Goal: Navigation & Orientation: Find specific page/section

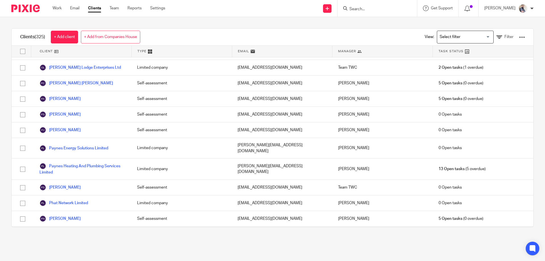
scroll to position [3825, 0]
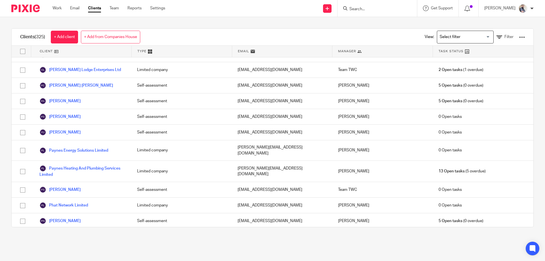
click at [480, 35] on input "Search for option" at bounding box center [464, 37] width 53 height 10
click at [449, 47] on li "Limited Companies" at bounding box center [465, 48] width 56 height 7
click at [495, 34] on div "View: Limited Companies Loading... Filter" at bounding box center [470, 37] width 109 height 17
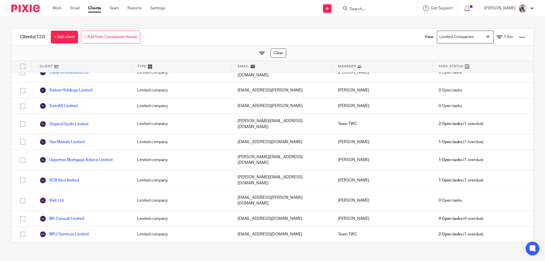
scroll to position [1932, 0]
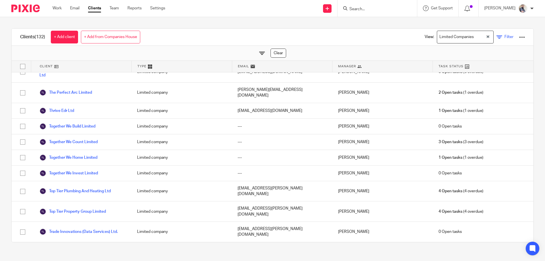
click at [497, 37] on link "Filter" at bounding box center [505, 37] width 17 height 6
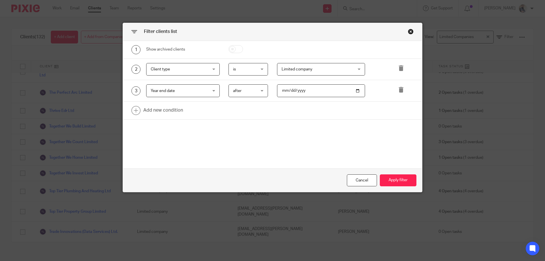
click at [256, 89] on span "after" at bounding box center [247, 91] width 28 height 12
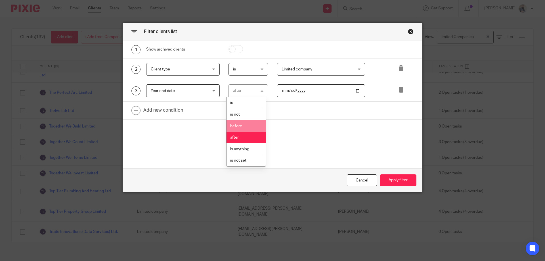
click at [244, 126] on li "before" at bounding box center [246, 126] width 39 height 12
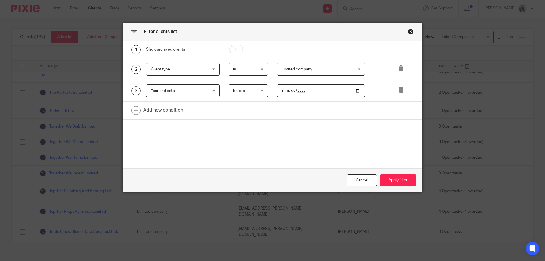
click at [283, 90] on input "2023-03-30" at bounding box center [321, 90] width 88 height 13
type input "142024-12-01"
type input "2024-12-01"
click at [402, 181] on button "Apply filter" at bounding box center [398, 180] width 37 height 12
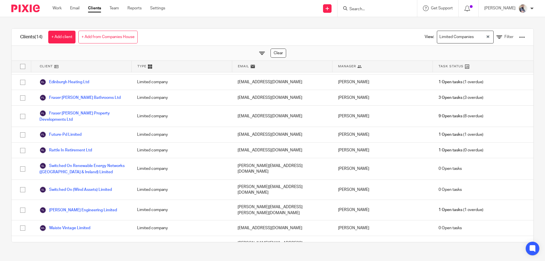
click at [450, 40] on div "Limited Companies" at bounding box center [461, 36] width 49 height 11
click at [497, 37] on icon at bounding box center [500, 37] width 6 height 6
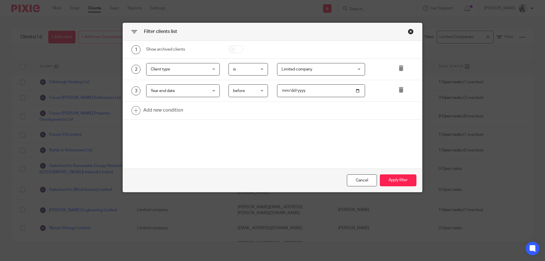
click at [292, 92] on input "2024-12-01" at bounding box center [321, 90] width 88 height 13
type input "2025-01-01"
click at [272, 124] on div "1 Show archived clients 2 Client type Client type Name Email Client type Manage…" at bounding box center [272, 105] width 299 height 128
click at [149, 112] on link at bounding box center [272, 111] width 299 height 18
click at [168, 110] on div "Field" at bounding box center [178, 112] width 55 height 12
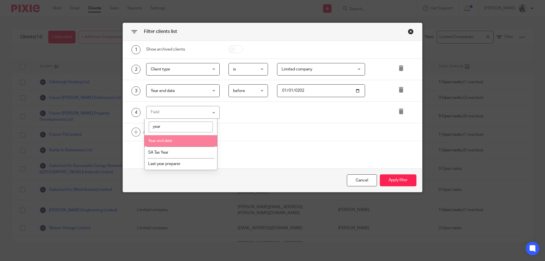
type input "year"
click at [170, 141] on span "Year end date" at bounding box center [160, 141] width 24 height 4
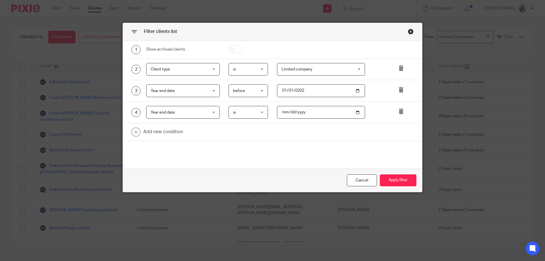
click at [255, 118] on span "is" at bounding box center [247, 112] width 28 height 12
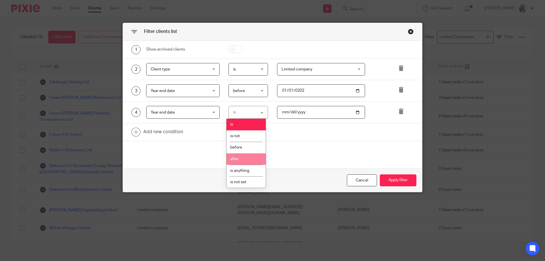
click at [247, 160] on li "after" at bounding box center [246, 159] width 39 height 12
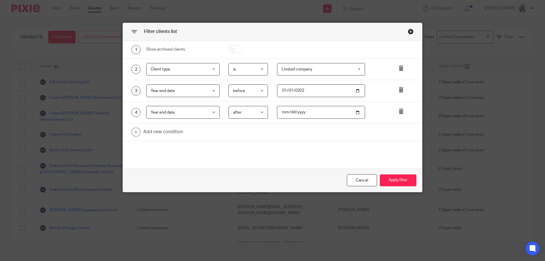
click at [278, 114] on input "date" at bounding box center [321, 112] width 88 height 13
type input "2024-12-01"
click at [401, 178] on button "Apply filter" at bounding box center [398, 180] width 37 height 12
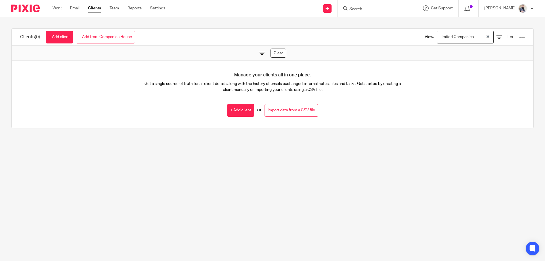
click at [372, 5] on form at bounding box center [379, 8] width 60 height 7
click at [378, 13] on div at bounding box center [378, 8] width 80 height 17
click at [379, 10] on input "Search" at bounding box center [374, 9] width 51 height 5
type input "y"
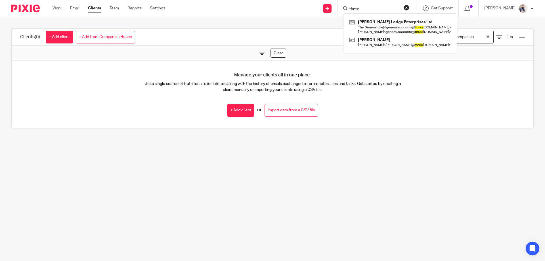
type input "three"
click at [476, 117] on div "Manage your clients all in one place. Get a single source of truth for all clie…" at bounding box center [273, 94] width 522 height 67
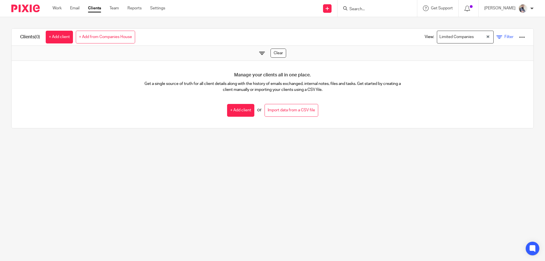
click at [497, 38] on link "Filter" at bounding box center [505, 37] width 17 height 6
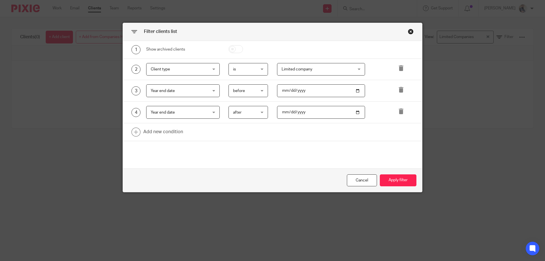
click at [290, 110] on input "2024-12-01" at bounding box center [321, 112] width 88 height 13
type input "2025-01-01"
click at [287, 93] on input "2025-01-01" at bounding box center [321, 90] width 88 height 13
type input "2025-02-01"
click at [311, 146] on div "1 Show archived clients 2 Client type Client type Name Email Client type Manage…" at bounding box center [272, 105] width 299 height 128
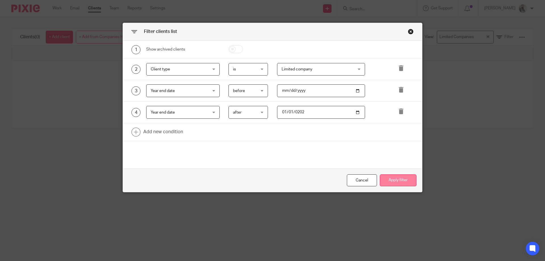
click at [404, 183] on button "Apply filter" at bounding box center [398, 180] width 37 height 12
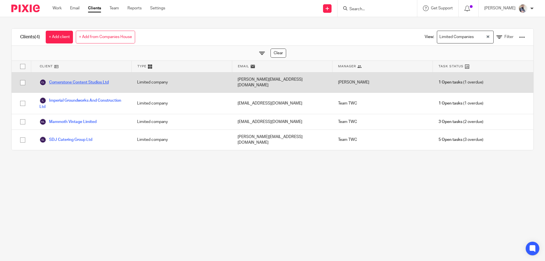
click at [70, 83] on link "Cornerstone Content Studios Ltd" at bounding box center [73, 82] width 69 height 7
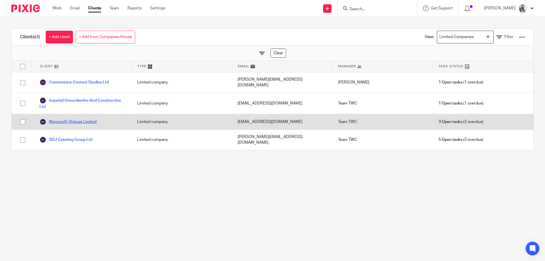
click at [70, 118] on link "Mammoth Vintage Limited" at bounding box center [67, 121] width 57 height 7
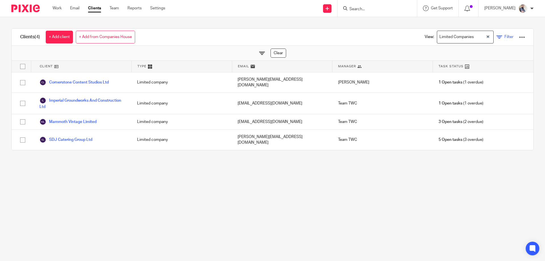
click at [497, 37] on icon at bounding box center [500, 37] width 6 height 6
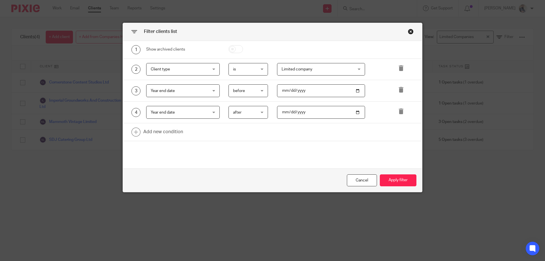
click at [293, 91] on input "2025-02-01" at bounding box center [321, 90] width 88 height 13
type input "2025-03-01"
type input "2025-02-01"
click at [410, 183] on button "Apply filter" at bounding box center [398, 180] width 37 height 12
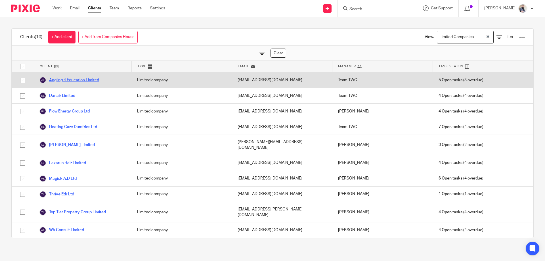
click at [86, 82] on link "Angling 4 Education Limited" at bounding box center [69, 80] width 60 height 7
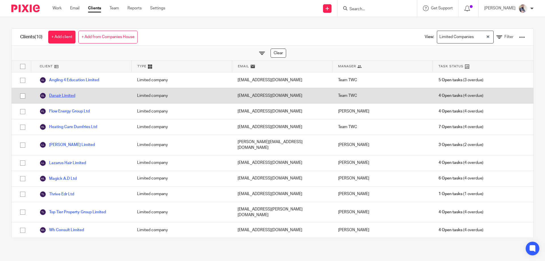
click at [71, 97] on link "Danair Limited" at bounding box center [57, 95] width 36 height 7
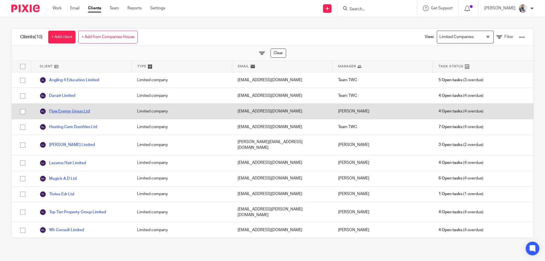
click at [71, 111] on link "Flow Energy Group Ltd" at bounding box center [64, 111] width 50 height 7
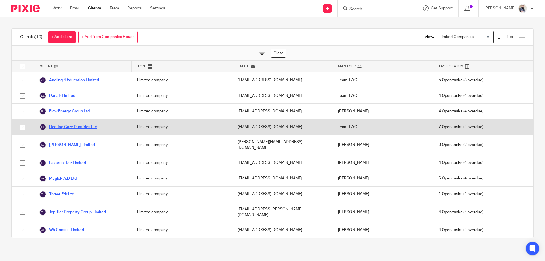
click at [71, 126] on link "Heating Care Dumfries Ltd" at bounding box center [68, 127] width 58 height 7
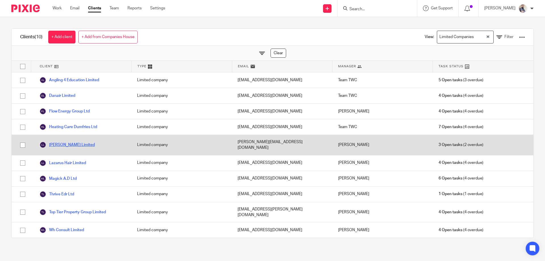
click at [71, 141] on link "[PERSON_NAME] Limited" at bounding box center [66, 144] width 55 height 7
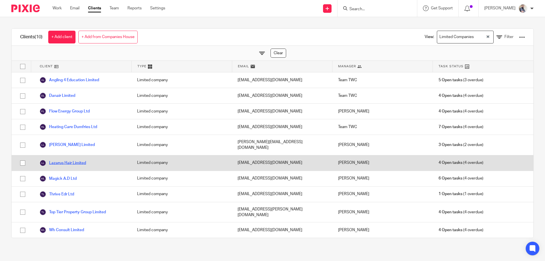
click at [66, 160] on link "Lazarus Hair Limited" at bounding box center [62, 163] width 47 height 7
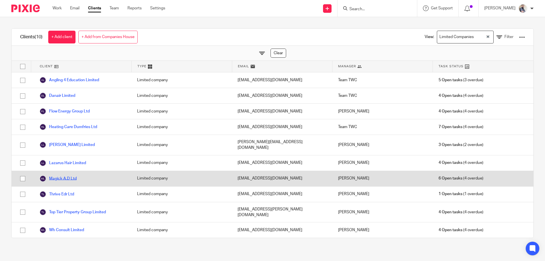
click at [64, 175] on link "Magick A.D Ltd" at bounding box center [57, 178] width 37 height 7
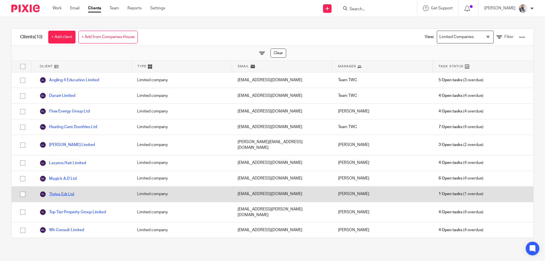
click at [63, 191] on link "Thrive Edr Ltd" at bounding box center [56, 194] width 35 height 7
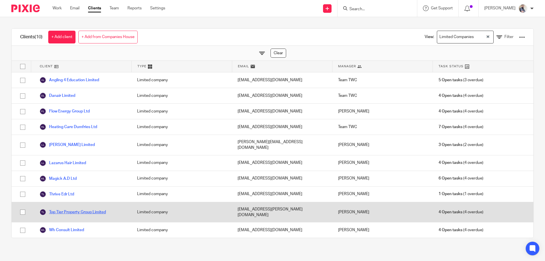
click at [63, 209] on link "Top Tier Property Group Limited" at bounding box center [72, 212] width 66 height 7
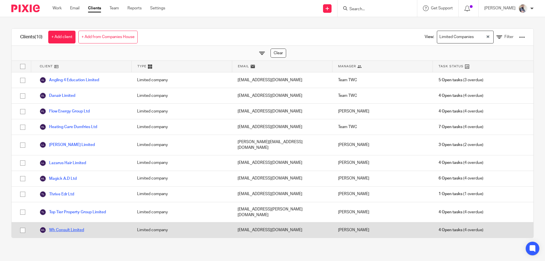
click at [64, 227] on link "Wh Consult Limited" at bounding box center [61, 230] width 45 height 7
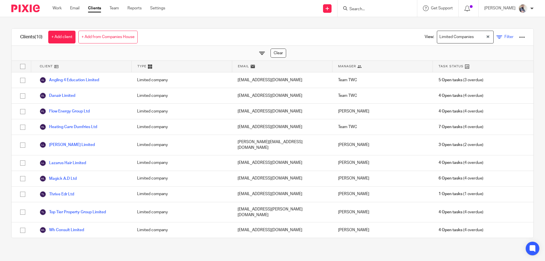
click at [497, 39] on link "Filter" at bounding box center [505, 37] width 17 height 6
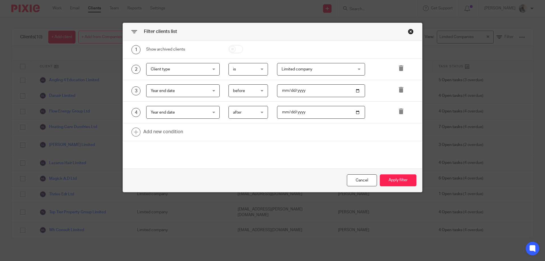
click at [289, 90] on input "2025-03-01" at bounding box center [321, 90] width 88 height 13
type input "2025-04-01"
click at [289, 111] on input "2025-02-01" at bounding box center [321, 112] width 88 height 13
type input "2025-03-01"
click at [404, 182] on button "Apply filter" at bounding box center [398, 180] width 37 height 12
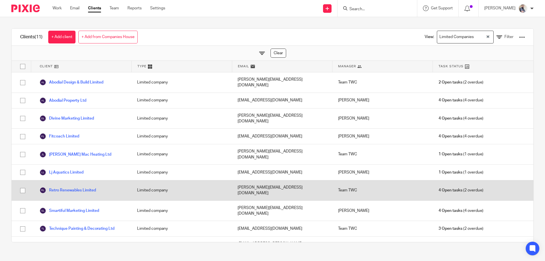
scroll to position [2, 0]
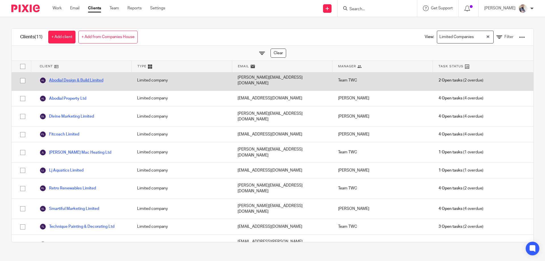
click at [88, 77] on link "Abodial Design & Build Limited" at bounding box center [71, 80] width 64 height 7
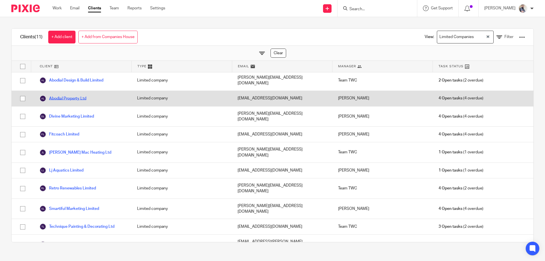
click at [76, 95] on link "Abodial Property Ltd" at bounding box center [62, 98] width 47 height 7
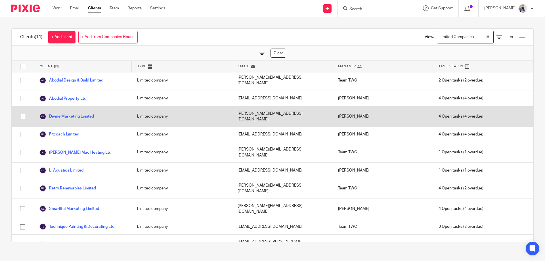
click at [67, 113] on link "Divine Marketing Limited" at bounding box center [66, 116] width 55 height 7
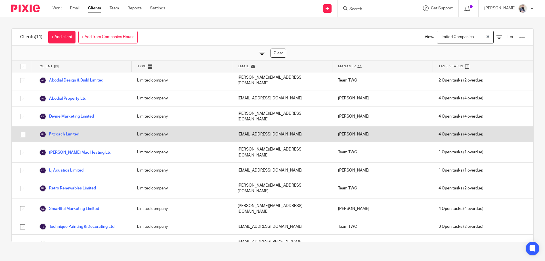
click at [64, 131] on link "Fitcoach Limited" at bounding box center [59, 134] width 40 height 7
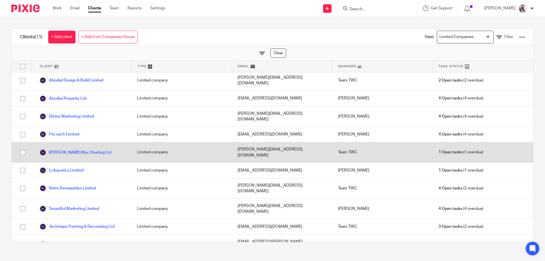
click at [65, 142] on div "[PERSON_NAME] Mac Heating Ltd" at bounding box center [81, 152] width 101 height 20
click at [65, 149] on link "[PERSON_NAME] Mac Heating Ltd" at bounding box center [75, 152] width 72 height 7
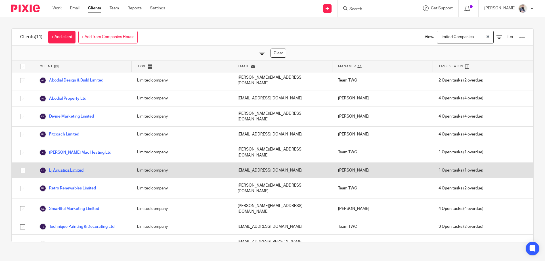
click at [63, 167] on link "Lj Aquatics Limited" at bounding box center [61, 170] width 44 height 7
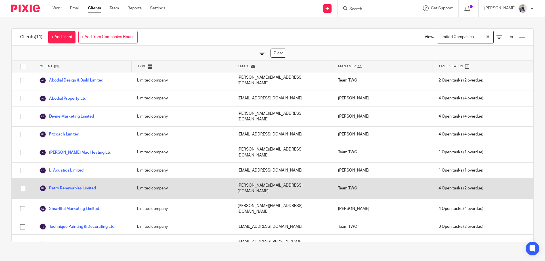
click at [62, 185] on link "Retro Renewables Limited" at bounding box center [67, 188] width 57 height 7
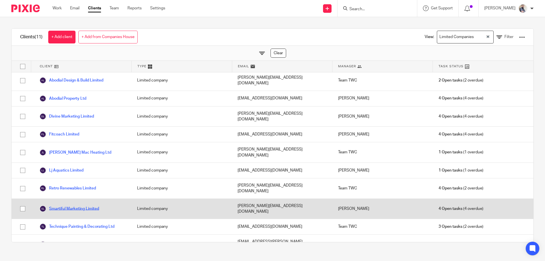
click at [60, 205] on link "Smartiful Marketing Limited" at bounding box center [69, 208] width 60 height 7
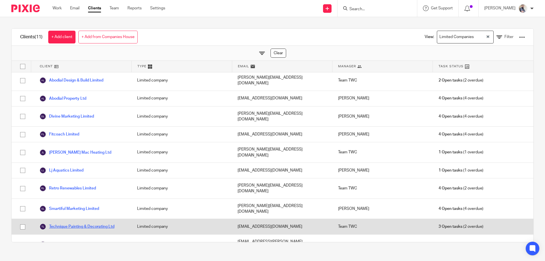
click at [60, 223] on link "Technique Painting & Decorating Ltd" at bounding box center [76, 226] width 75 height 7
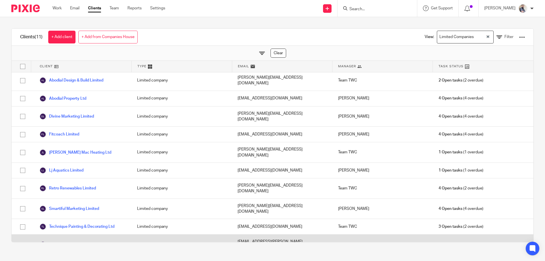
click at [59, 241] on link "Top Tier Plumbing And Heating Ltd" at bounding box center [74, 244] width 71 height 7
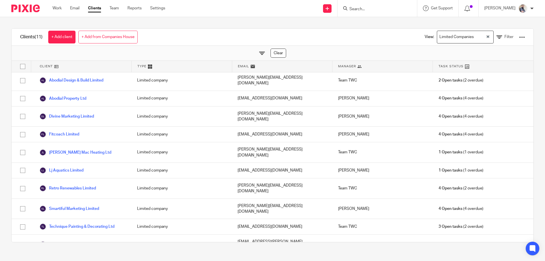
click at [63, 259] on link "Two Mabels Limited" at bounding box center [61, 262] width 45 height 7
click at [497, 38] on icon at bounding box center [500, 37] width 6 height 6
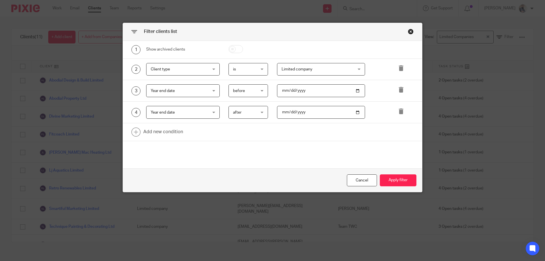
click at [292, 93] on input "2025-04-01" at bounding box center [321, 90] width 88 height 13
type input "2025-05-01"
click at [287, 112] on input "2025-03-01" at bounding box center [321, 112] width 88 height 13
type input "2025-04-01"
click at [398, 180] on button "Apply filter" at bounding box center [398, 180] width 37 height 12
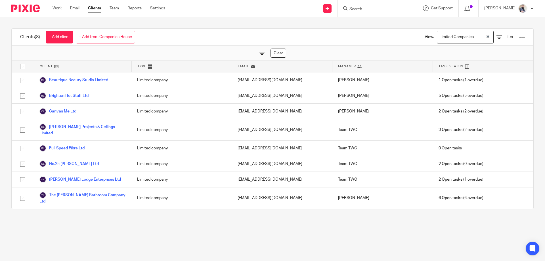
scroll to position [0, 0]
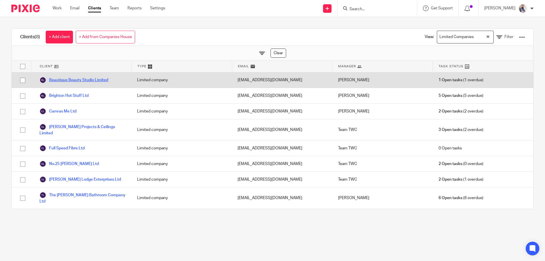
click at [79, 81] on link "Beautique Beauty Studio Limited" at bounding box center [73, 80] width 69 height 7
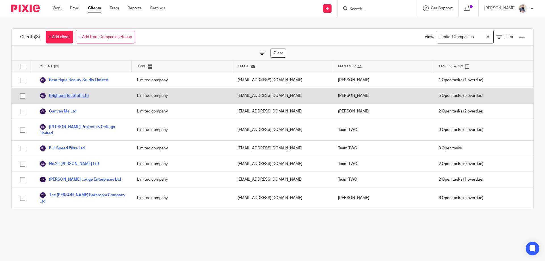
click at [66, 97] on link "Brighton Hot Stuff Ltd" at bounding box center [63, 95] width 49 height 7
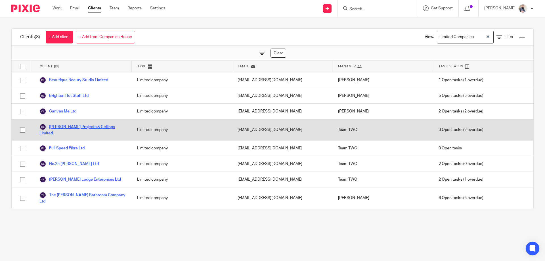
click at [60, 128] on link "[PERSON_NAME] Projects & Ceilings Limited" at bounding box center [82, 130] width 86 height 12
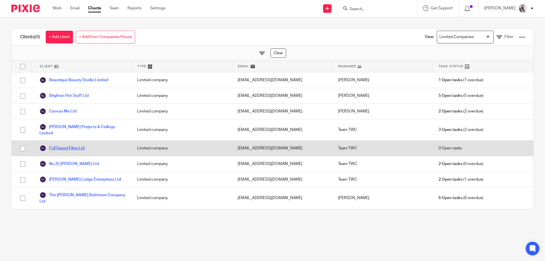
click at [60, 145] on link "Full Speed Fibre Ltd" at bounding box center [61, 148] width 45 height 7
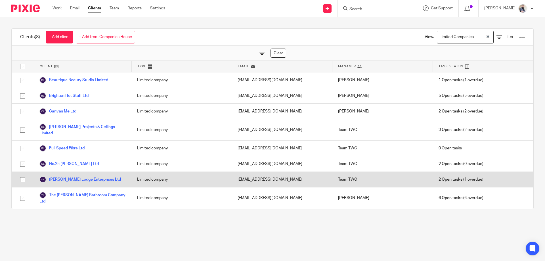
click at [61, 176] on link "[PERSON_NAME] Lodge Enterprises Ltd" at bounding box center [80, 179] width 82 height 7
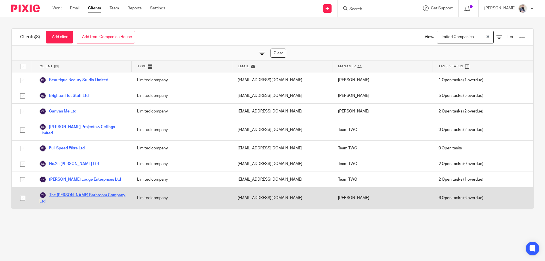
click at [64, 192] on link "The [PERSON_NAME] Bathroom Company Ltd" at bounding box center [82, 198] width 86 height 12
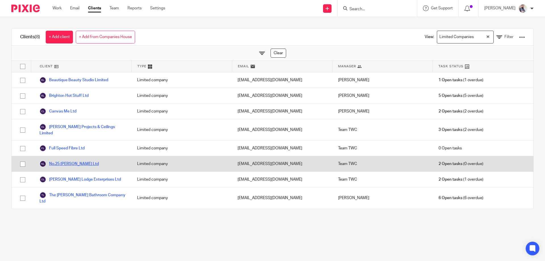
click at [61, 160] on link "No.25 [PERSON_NAME] Ltd" at bounding box center [68, 163] width 59 height 7
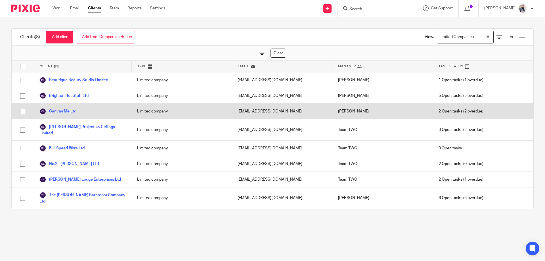
click at [60, 111] on link "Canvas Me Ltd" at bounding box center [57, 111] width 37 height 7
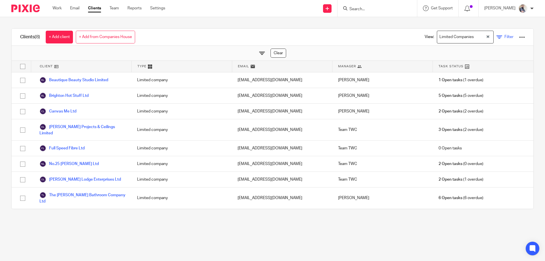
click at [497, 37] on link "Filter" at bounding box center [505, 37] width 17 height 6
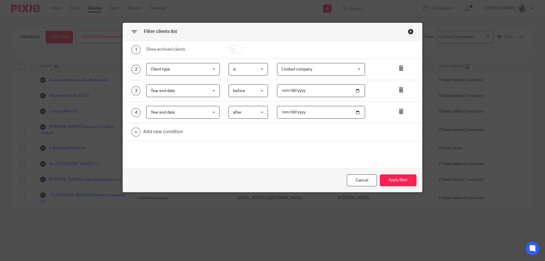
click at [290, 90] on input "2025-05-01" at bounding box center [321, 90] width 88 height 13
type input "2025-06-01"
click at [290, 114] on input "2025-04-01" at bounding box center [321, 112] width 88 height 13
type input "2025-05-01"
click at [399, 182] on button "Apply filter" at bounding box center [398, 180] width 37 height 12
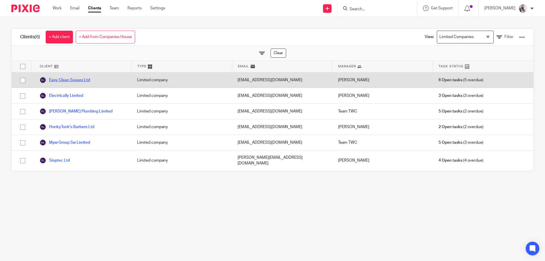
click at [75, 81] on link "Easy Clean Sussex Ltd" at bounding box center [64, 80] width 51 height 7
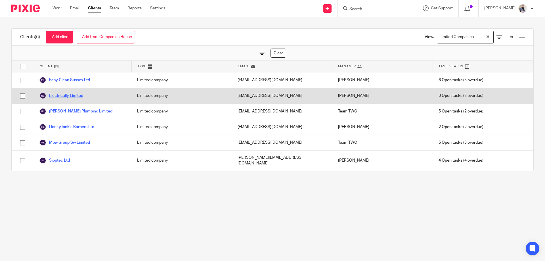
click at [72, 95] on link "Electrically Limited" at bounding box center [61, 95] width 44 height 7
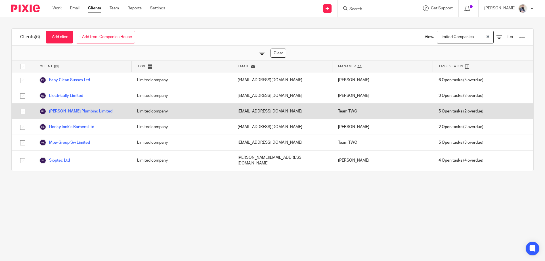
click at [66, 111] on link "[PERSON_NAME] Plumbing Limited" at bounding box center [75, 111] width 73 height 7
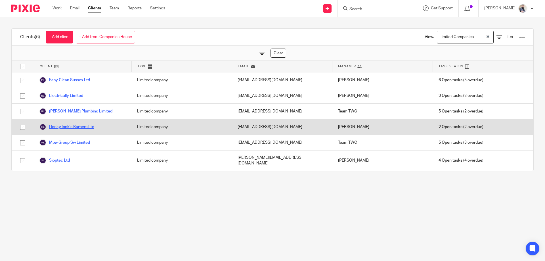
click at [66, 126] on link "HonkyTonk's Barbers Ltd" at bounding box center [66, 127] width 55 height 7
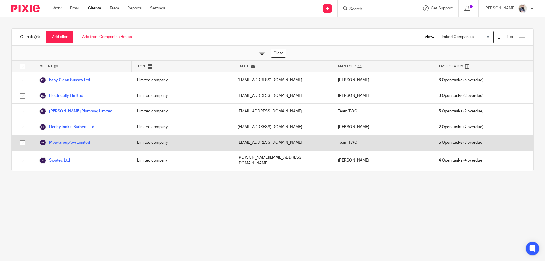
click at [65, 145] on link "Mpw Group Sw Limited" at bounding box center [64, 142] width 51 height 7
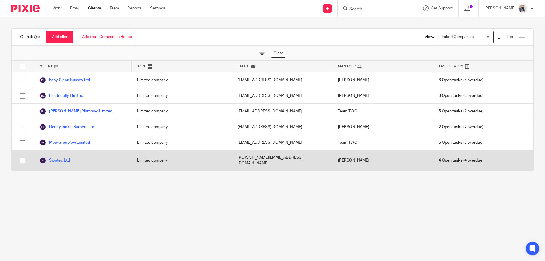
click at [63, 160] on link "Sioptec Ltd" at bounding box center [54, 160] width 30 height 7
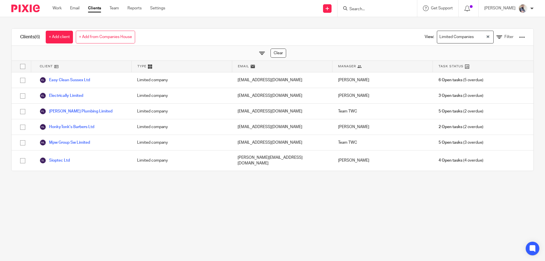
click at [107, 213] on main "Clients (6) + Add client + Add from Companies House View: Limited Companies Loa…" at bounding box center [272, 130] width 545 height 261
click at [497, 38] on link "Filter" at bounding box center [505, 37] width 17 height 6
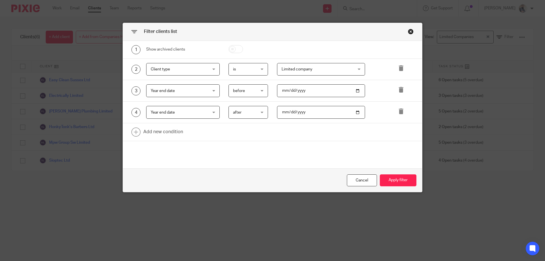
click at [289, 92] on input "2025-06-01" at bounding box center [321, 90] width 88 height 13
type input "2025-07-01"
click at [291, 112] on input "2025-05-01" at bounding box center [321, 112] width 88 height 13
type input "2025-06-01"
click at [392, 180] on button "Apply filter" at bounding box center [398, 180] width 37 height 12
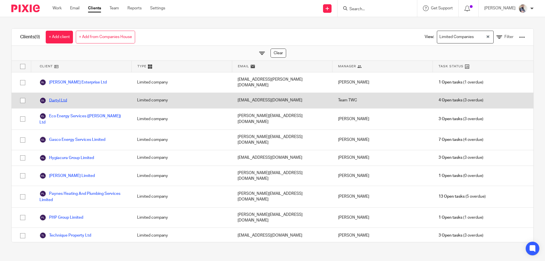
click at [60, 97] on link "Dartyl Ltd" at bounding box center [53, 100] width 28 height 7
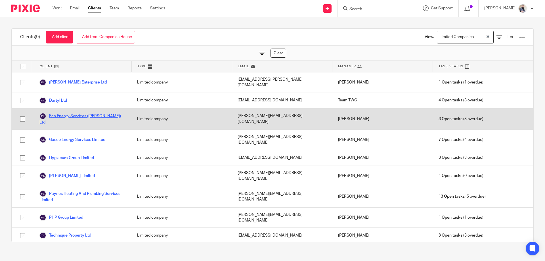
click at [64, 113] on link "Eco Energy Services ([PERSON_NAME]) Ltd" at bounding box center [82, 119] width 86 height 12
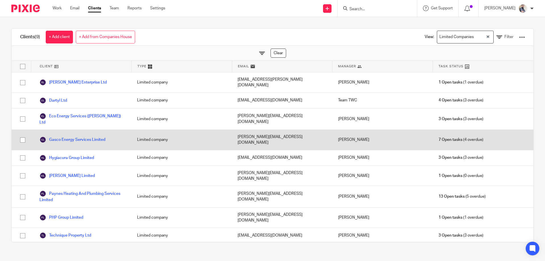
click at [66, 132] on div "Gasco Energy Services Limited" at bounding box center [81, 140] width 101 height 20
click at [64, 136] on link "Gasco Energy Services Limited" at bounding box center [72, 139] width 66 height 7
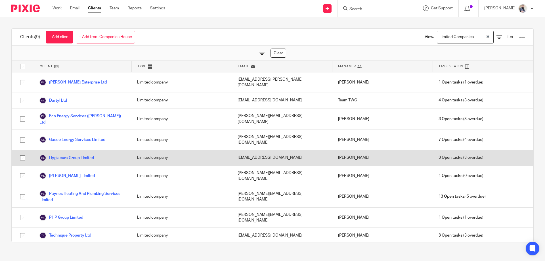
click at [64, 155] on link "Hygiacura Group Limited" at bounding box center [66, 158] width 55 height 7
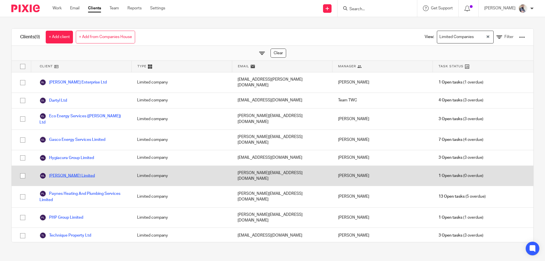
click at [61, 172] on link "[PERSON_NAME] Limited" at bounding box center [66, 175] width 55 height 7
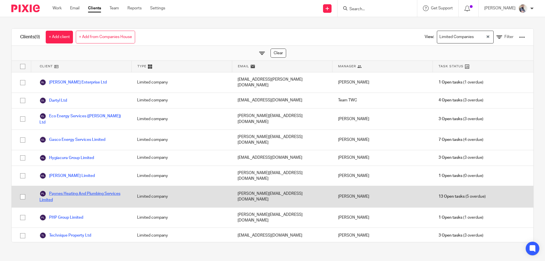
click at [59, 190] on link "Paynes Heating And Plumbing Services Limited" at bounding box center [82, 196] width 86 height 12
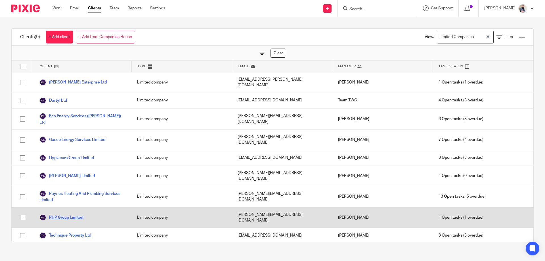
click at [57, 214] on link "PHP Group Limited" at bounding box center [61, 217] width 44 height 7
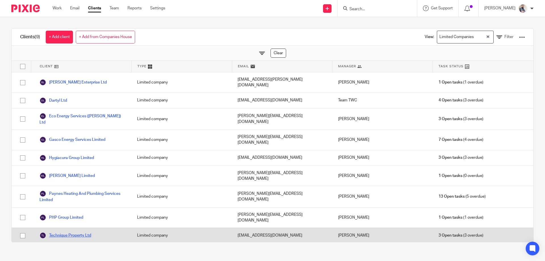
click at [59, 232] on link "Technique Property Ltd" at bounding box center [65, 235] width 52 height 7
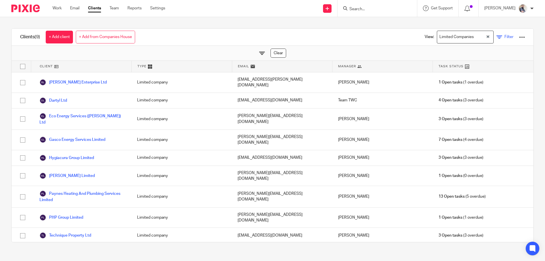
click at [497, 37] on icon at bounding box center [500, 37] width 6 height 6
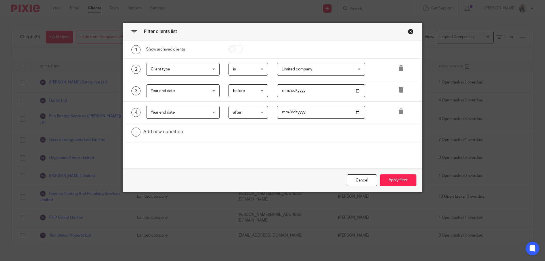
click at [290, 91] on input "2025-07-01" at bounding box center [321, 90] width 88 height 13
type input "2025-08-01"
click at [290, 114] on input "2025-06-01" at bounding box center [321, 112] width 88 height 13
type input "2025-09-01"
click at [393, 180] on button "Apply filter" at bounding box center [398, 180] width 37 height 12
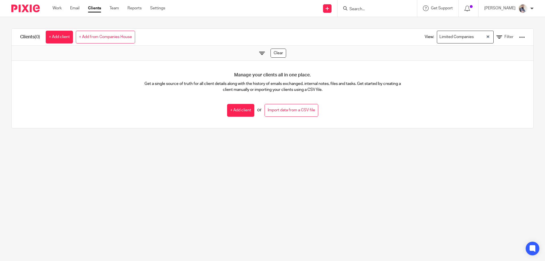
click at [498, 34] on div "View: Limited Companies Loading... Filter" at bounding box center [470, 37] width 109 height 17
click at [505, 38] on span "Filter" at bounding box center [509, 37] width 9 height 4
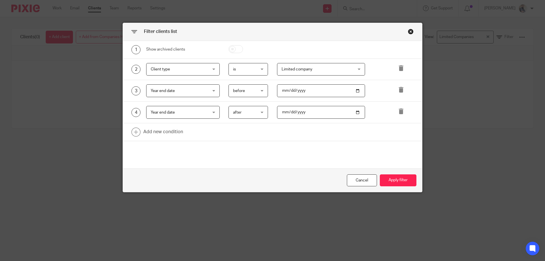
click at [296, 113] on input "2025-09-01" at bounding box center [321, 112] width 88 height 13
click at [291, 112] on input "2025-09-01" at bounding box center [321, 112] width 88 height 13
type input "2025-08-01"
click at [290, 90] on input "2025-08-01" at bounding box center [321, 90] width 88 height 13
type input "2025-09-01"
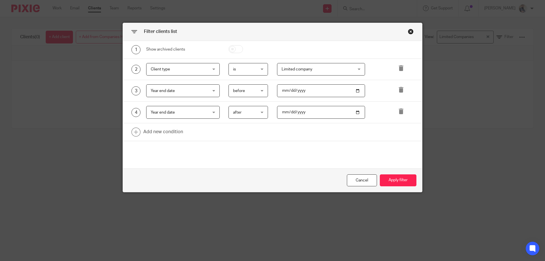
click at [299, 151] on div "1 Show archived clients 2 Client type Client type Name Email Client type Manage…" at bounding box center [272, 105] width 299 height 128
click at [401, 179] on button "Apply filter" at bounding box center [398, 180] width 37 height 12
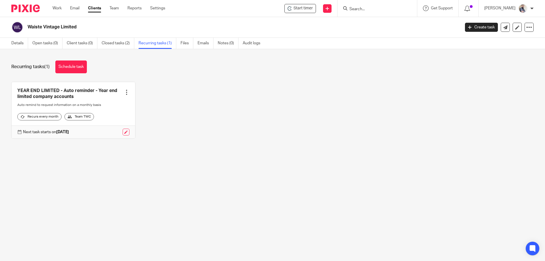
drag, startPoint x: 83, startPoint y: 29, endPoint x: 30, endPoint y: 27, distance: 53.4
click at [30, 27] on h2 "Waiste Vintage Limited" at bounding box center [199, 27] width 343 height 6
copy h2 "aiste Vintage Limited"
click at [18, 44] on link "Details" at bounding box center [19, 43] width 17 height 11
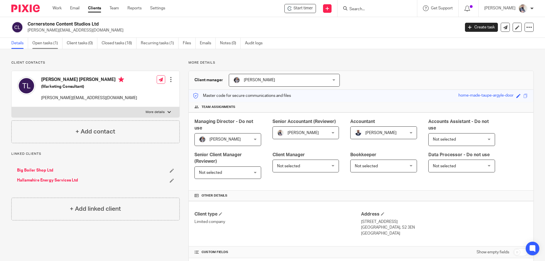
click at [46, 46] on link "Open tasks (1)" at bounding box center [47, 43] width 30 height 11
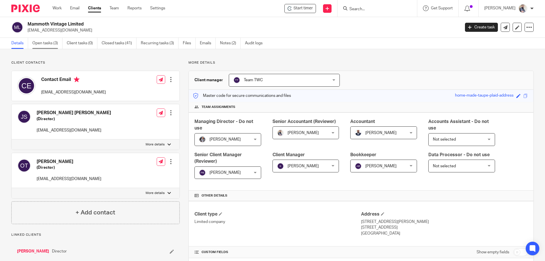
click at [56, 42] on link "Open tasks (3)" at bounding box center [47, 43] width 30 height 11
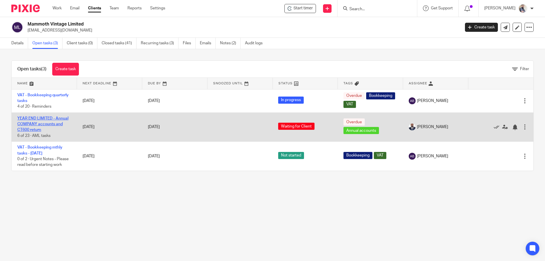
click at [34, 125] on link "YEAR END LIMITED - Annual COMPANY accounts and CT600 return" at bounding box center [42, 124] width 51 height 16
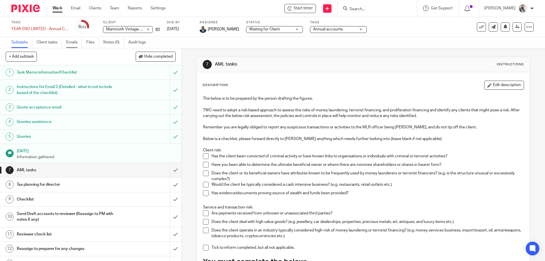
click at [68, 44] on link "Emails" at bounding box center [74, 42] width 16 height 11
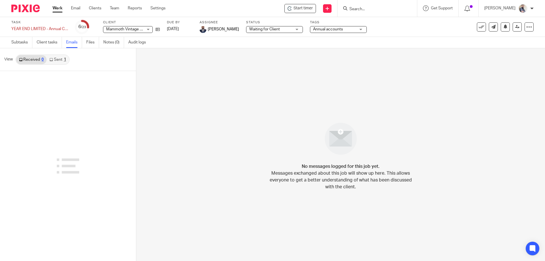
click at [57, 58] on link "Sent 1" at bounding box center [58, 59] width 22 height 9
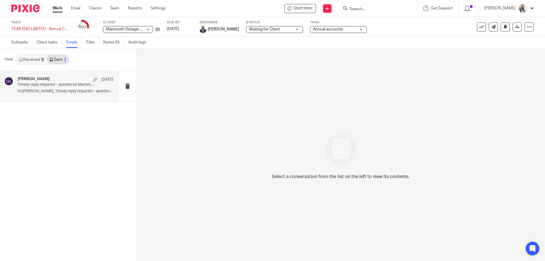
click at [58, 84] on p "Timely reply required – queries on Mammoth Vintage Limited Accounts Y.E. 31/01/…" at bounding box center [56, 84] width 77 height 5
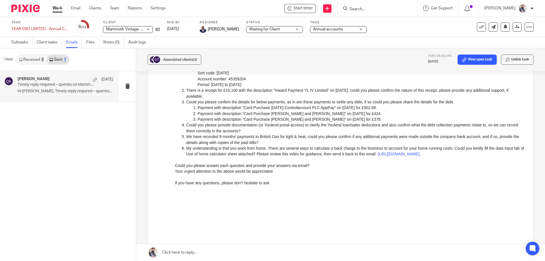
scroll to position [189, 0]
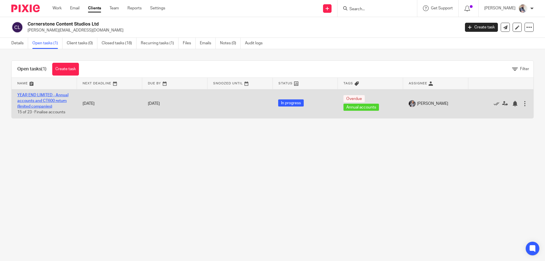
click at [46, 105] on link "YEAR END LIMITED - Annual accounts and CT600 return (limited companies)" at bounding box center [42, 101] width 51 height 16
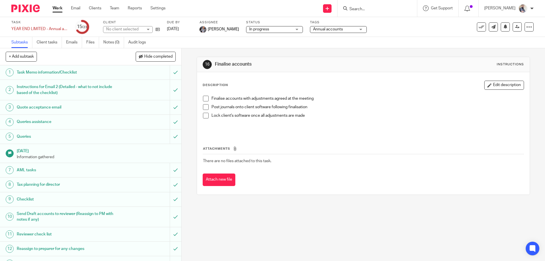
scroll to position [114, 0]
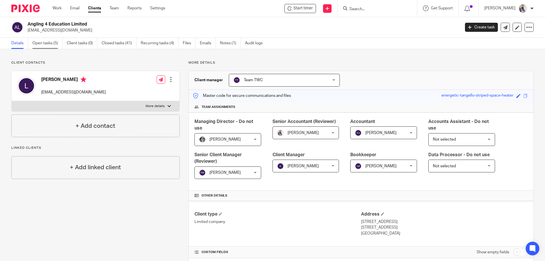
click at [54, 45] on link "Open tasks (5)" at bounding box center [47, 43] width 30 height 11
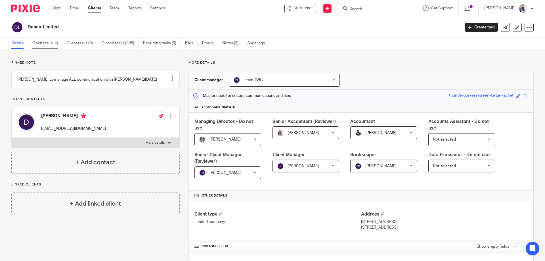
click at [42, 45] on link "Open tasks (4)" at bounding box center [47, 43] width 30 height 11
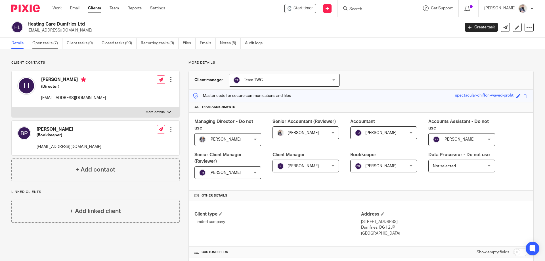
click at [51, 39] on link "Open tasks (7)" at bounding box center [47, 43] width 30 height 11
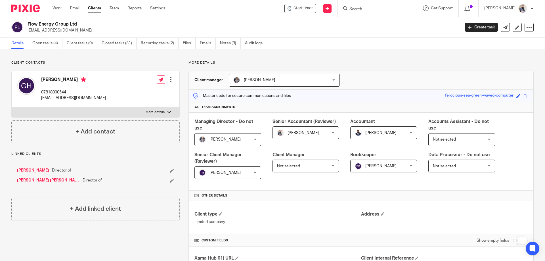
click at [20, 45] on link "Details" at bounding box center [19, 43] width 17 height 11
click at [53, 40] on link "Open tasks (4)" at bounding box center [47, 43] width 30 height 11
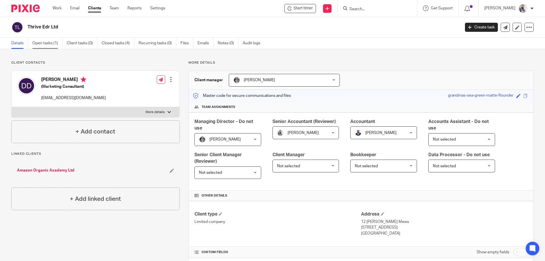
click at [38, 45] on link "Open tasks (1)" at bounding box center [47, 43] width 30 height 11
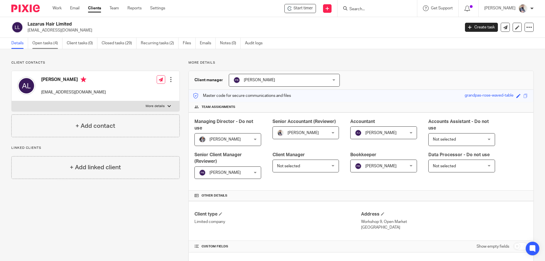
click at [51, 44] on link "Open tasks (4)" at bounding box center [47, 43] width 30 height 11
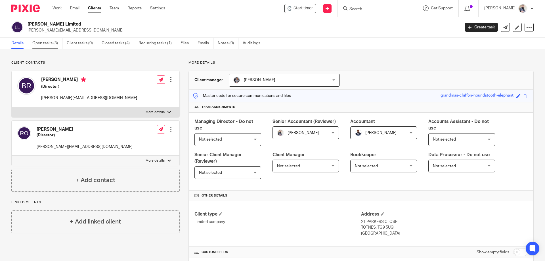
click at [47, 46] on link "Open tasks (3)" at bounding box center [47, 43] width 30 height 11
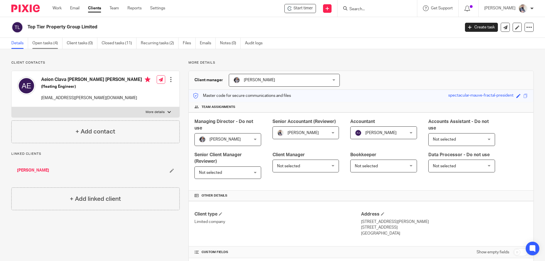
click at [53, 43] on link "Open tasks (4)" at bounding box center [47, 43] width 30 height 11
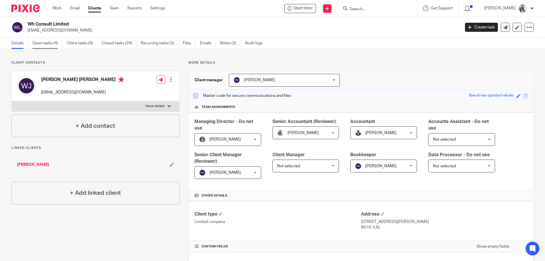
click at [41, 45] on link "Open tasks (4)" at bounding box center [47, 43] width 30 height 11
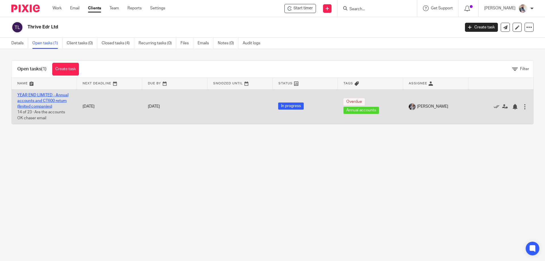
click at [45, 102] on link "YEAR END LIMITED - Annual accounts and CT600 return (limited companies)" at bounding box center [42, 101] width 51 height 16
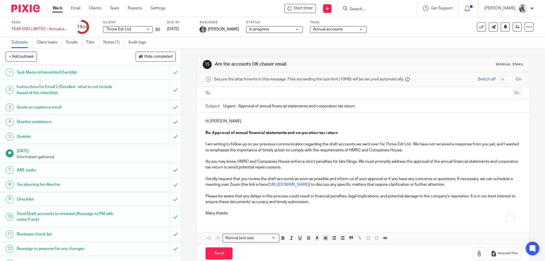
scroll to position [151, 0]
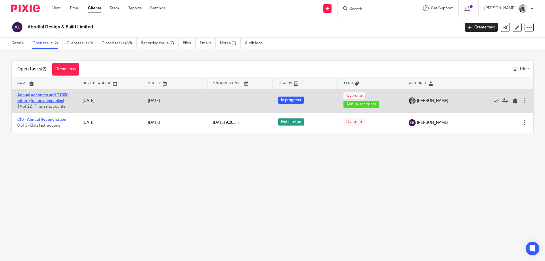
click at [32, 99] on link "Annual accounts and CT600 return (limited companies)" at bounding box center [42, 98] width 51 height 10
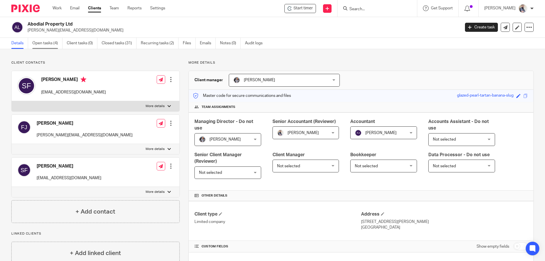
click at [54, 43] on link "Open tasks (4)" at bounding box center [47, 43] width 30 height 11
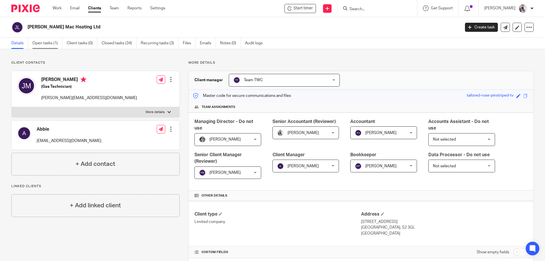
click at [34, 48] on link "Open tasks (1)" at bounding box center [47, 43] width 30 height 11
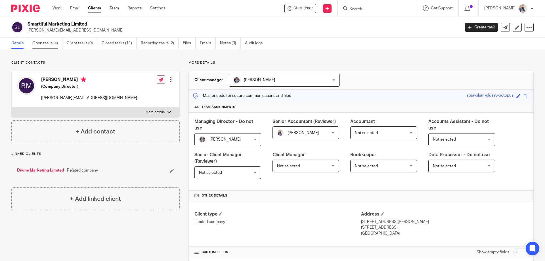
click at [43, 42] on link "Open tasks (4)" at bounding box center [47, 43] width 30 height 11
click at [37, 46] on link "Open tasks (4)" at bounding box center [47, 43] width 30 height 11
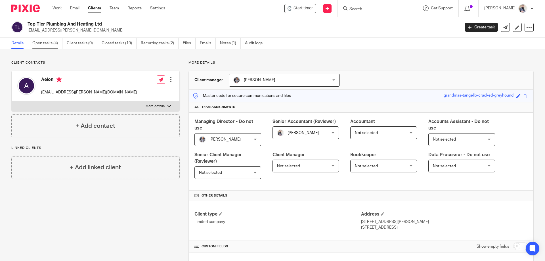
click at [39, 43] on link "Open tasks (4)" at bounding box center [47, 43] width 30 height 11
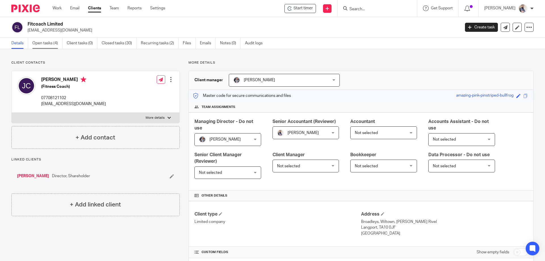
click at [49, 47] on link "Open tasks (4)" at bounding box center [47, 43] width 30 height 11
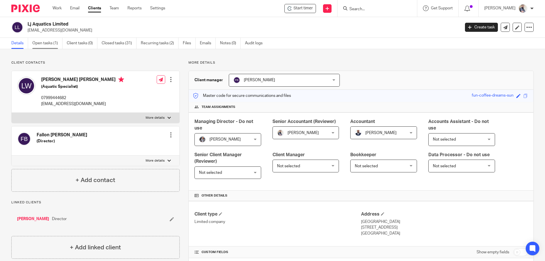
click at [48, 40] on link "Open tasks (1)" at bounding box center [47, 43] width 30 height 11
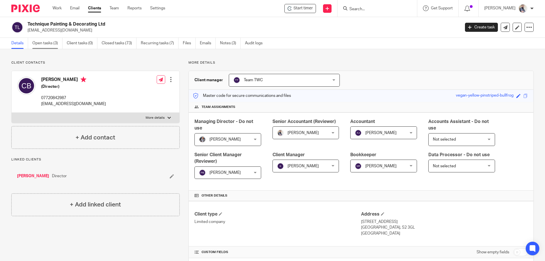
click at [42, 40] on link "Open tasks (3)" at bounding box center [47, 43] width 30 height 11
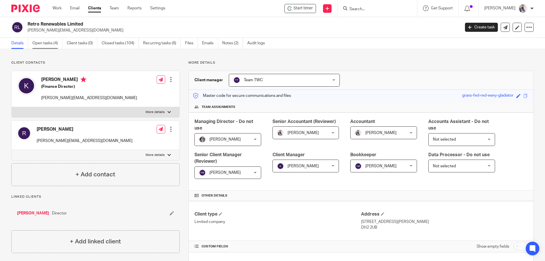
click at [43, 41] on link "Open tasks (4)" at bounding box center [47, 43] width 30 height 11
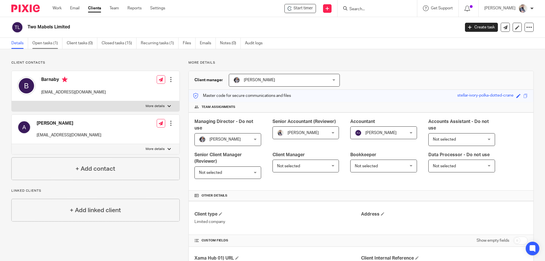
click at [46, 46] on link "Open tasks (1)" at bounding box center [47, 43] width 30 height 11
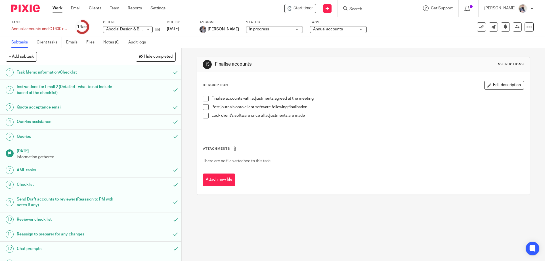
scroll to position [141, 0]
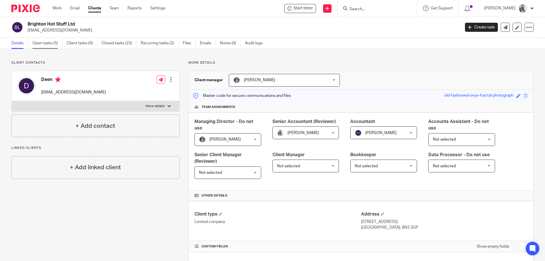
click at [37, 47] on link "Open tasks (5)" at bounding box center [47, 43] width 30 height 11
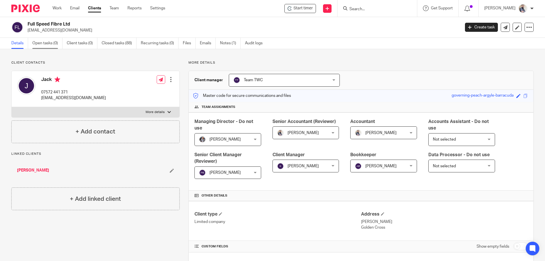
click at [43, 42] on link "Open tasks (0)" at bounding box center [47, 43] width 30 height 11
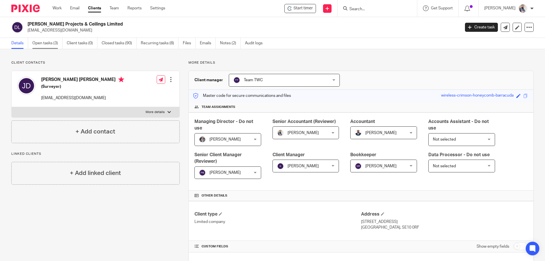
click at [35, 42] on link "Open tasks (3)" at bounding box center [47, 43] width 30 height 11
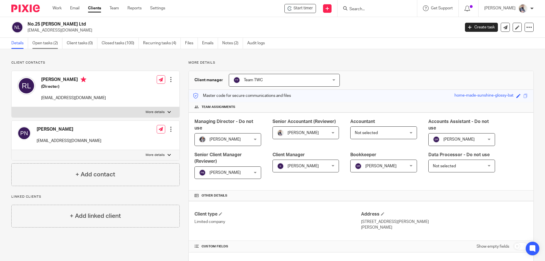
click at [51, 43] on link "Open tasks (2)" at bounding box center [47, 43] width 30 height 11
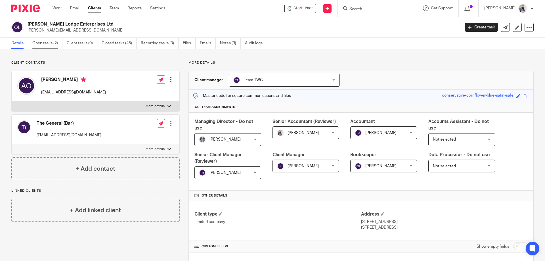
click at [54, 42] on link "Open tasks (2)" at bounding box center [47, 43] width 30 height 11
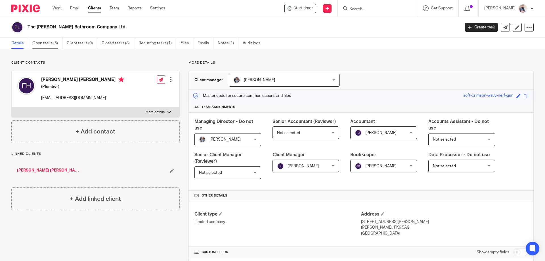
click at [44, 41] on link "Open tasks (6)" at bounding box center [47, 43] width 30 height 11
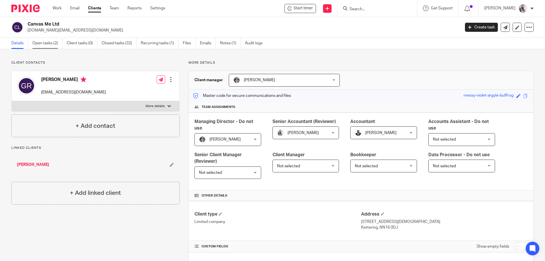
click at [58, 41] on link "Open tasks (2)" at bounding box center [47, 43] width 30 height 11
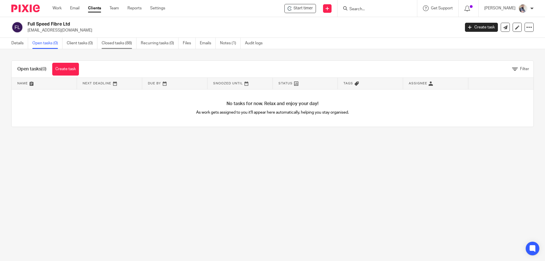
click at [118, 43] on link "Closed tasks (88)" at bounding box center [119, 43] width 35 height 11
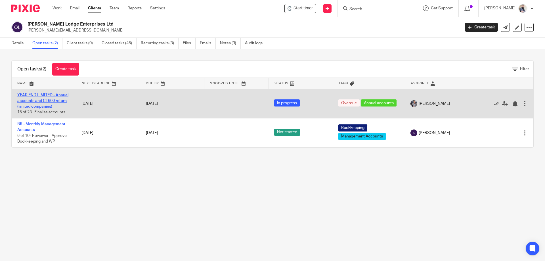
click at [24, 99] on link "YEAR END LIMITED - Annual accounts and CT600 return (limited companies)" at bounding box center [42, 101] width 51 height 16
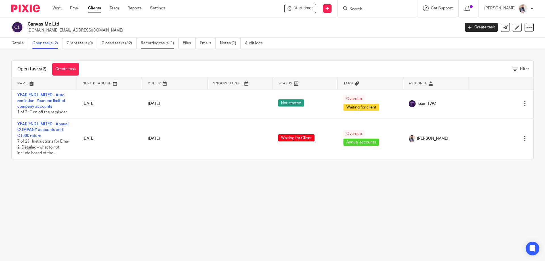
click at [156, 43] on link "Recurring tasks (1)" at bounding box center [160, 43] width 38 height 11
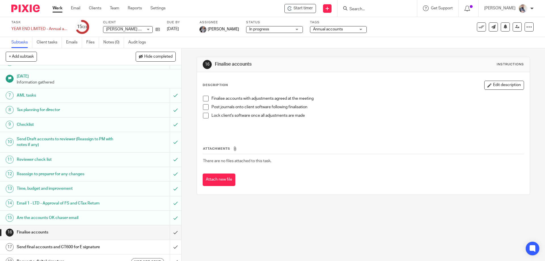
scroll to position [76, 0]
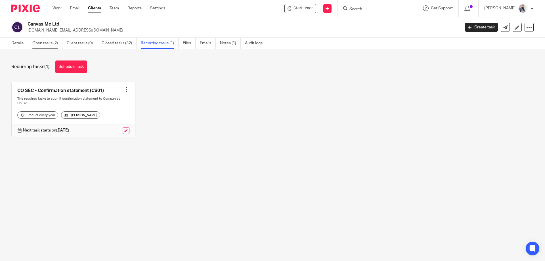
click at [47, 42] on link "Open tasks (2)" at bounding box center [47, 43] width 30 height 11
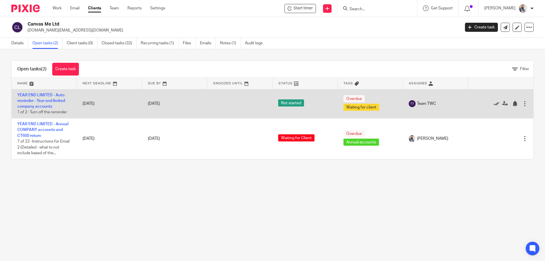
click at [494, 103] on icon at bounding box center [497, 104] width 6 height 6
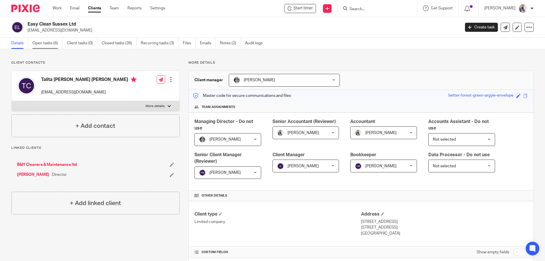
click at [39, 43] on link "Open tasks (6)" at bounding box center [47, 43] width 30 height 11
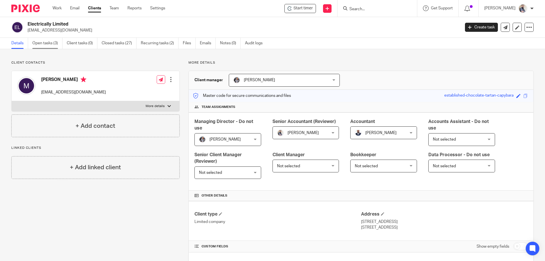
click at [53, 41] on link "Open tasks (3)" at bounding box center [47, 43] width 30 height 11
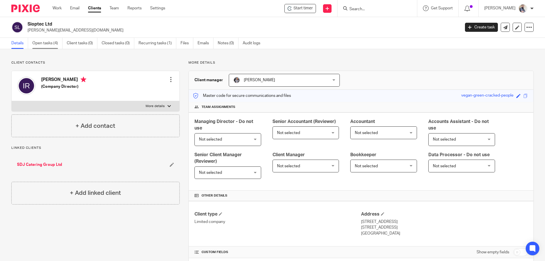
click at [43, 43] on link "Open tasks (4)" at bounding box center [47, 43] width 30 height 11
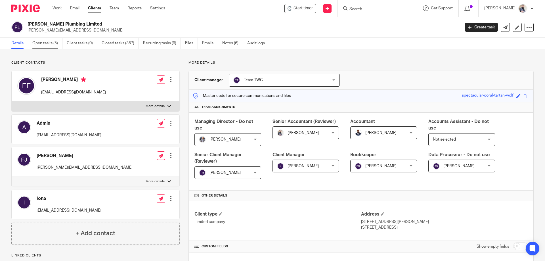
click at [52, 45] on link "Open tasks (5)" at bounding box center [47, 43] width 30 height 11
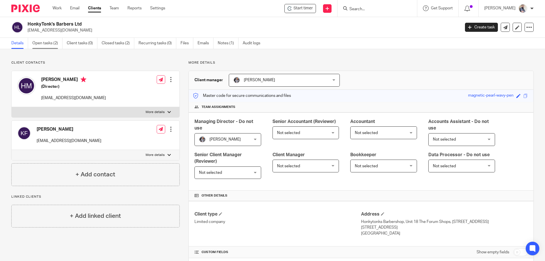
click at [51, 39] on link "Open tasks (2)" at bounding box center [47, 43] width 30 height 11
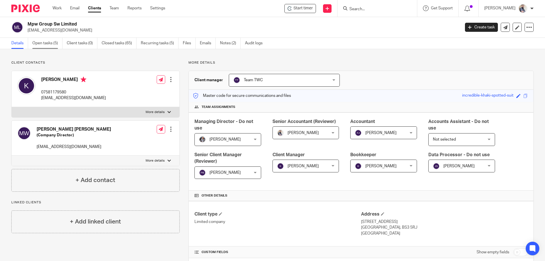
click at [59, 43] on link "Open tasks (5)" at bounding box center [47, 43] width 30 height 11
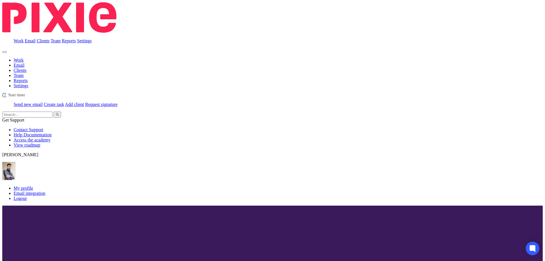
scroll to position [22, 0]
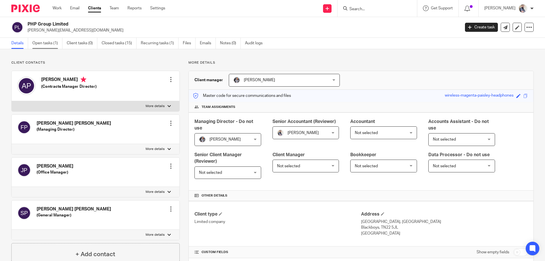
click at [48, 44] on link "Open tasks (1)" at bounding box center [47, 43] width 30 height 11
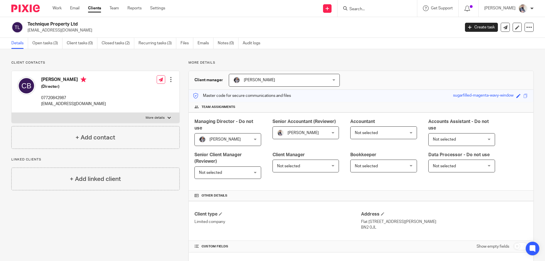
click at [54, 39] on link "Open tasks (3)" at bounding box center [47, 43] width 30 height 11
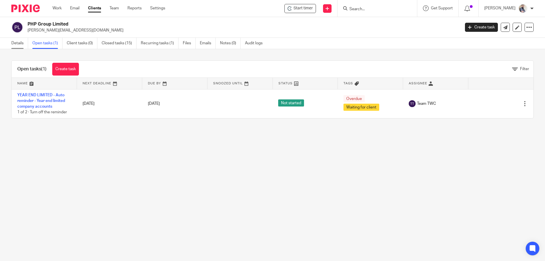
click at [21, 45] on link "Details" at bounding box center [19, 43] width 17 height 11
drag, startPoint x: 76, startPoint y: 23, endPoint x: 32, endPoint y: 23, distance: 43.5
click at [32, 23] on h2 "PHP Group Limited" at bounding box center [199, 24] width 343 height 6
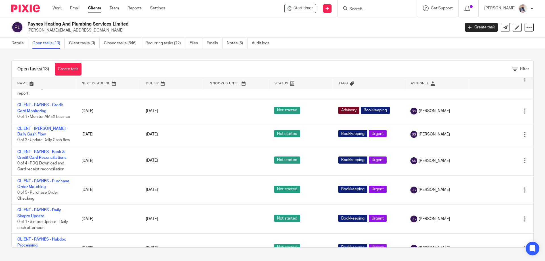
scroll to position [226, 0]
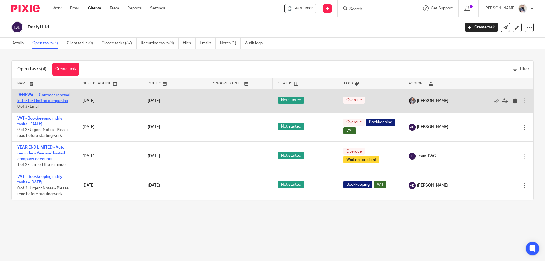
click at [43, 96] on link "RENEWAL - Contract renewal letter for Limited companies" at bounding box center [43, 98] width 53 height 10
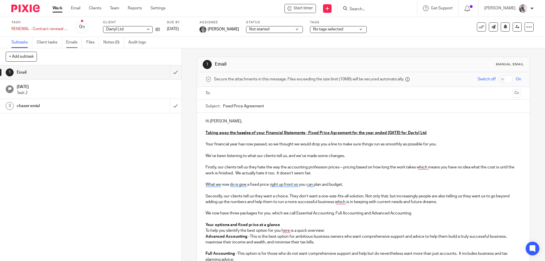
click at [72, 41] on link "Emails" at bounding box center [74, 42] width 16 height 11
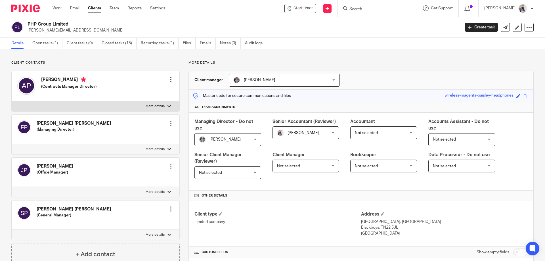
click at [158, 45] on link "Recurring tasks (1)" at bounding box center [160, 43] width 38 height 11
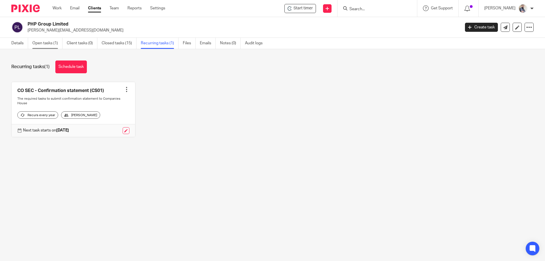
click at [53, 43] on link "Open tasks (1)" at bounding box center [47, 43] width 30 height 11
